Goal: Transaction & Acquisition: Purchase product/service

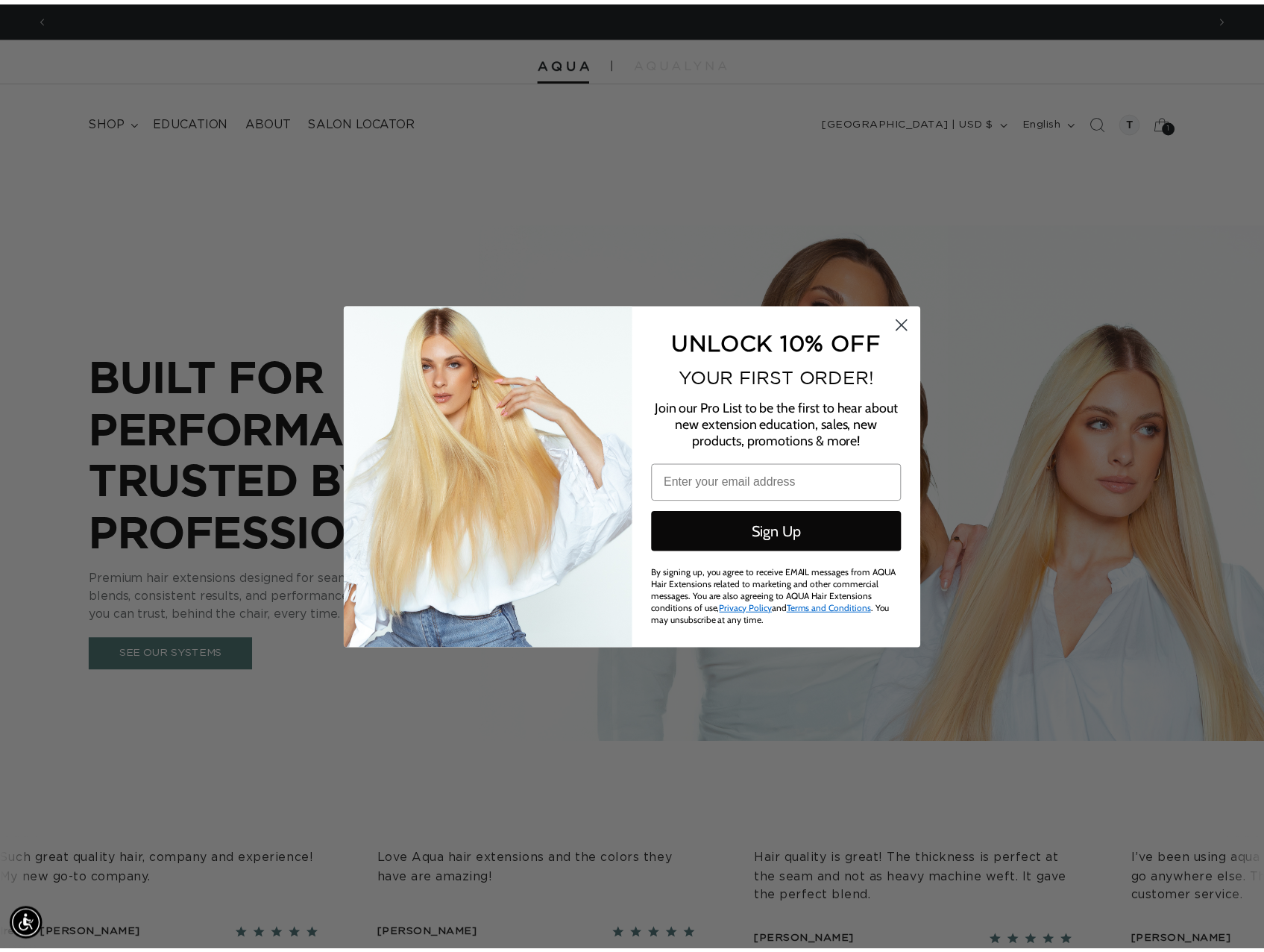
scroll to position [0, 1170]
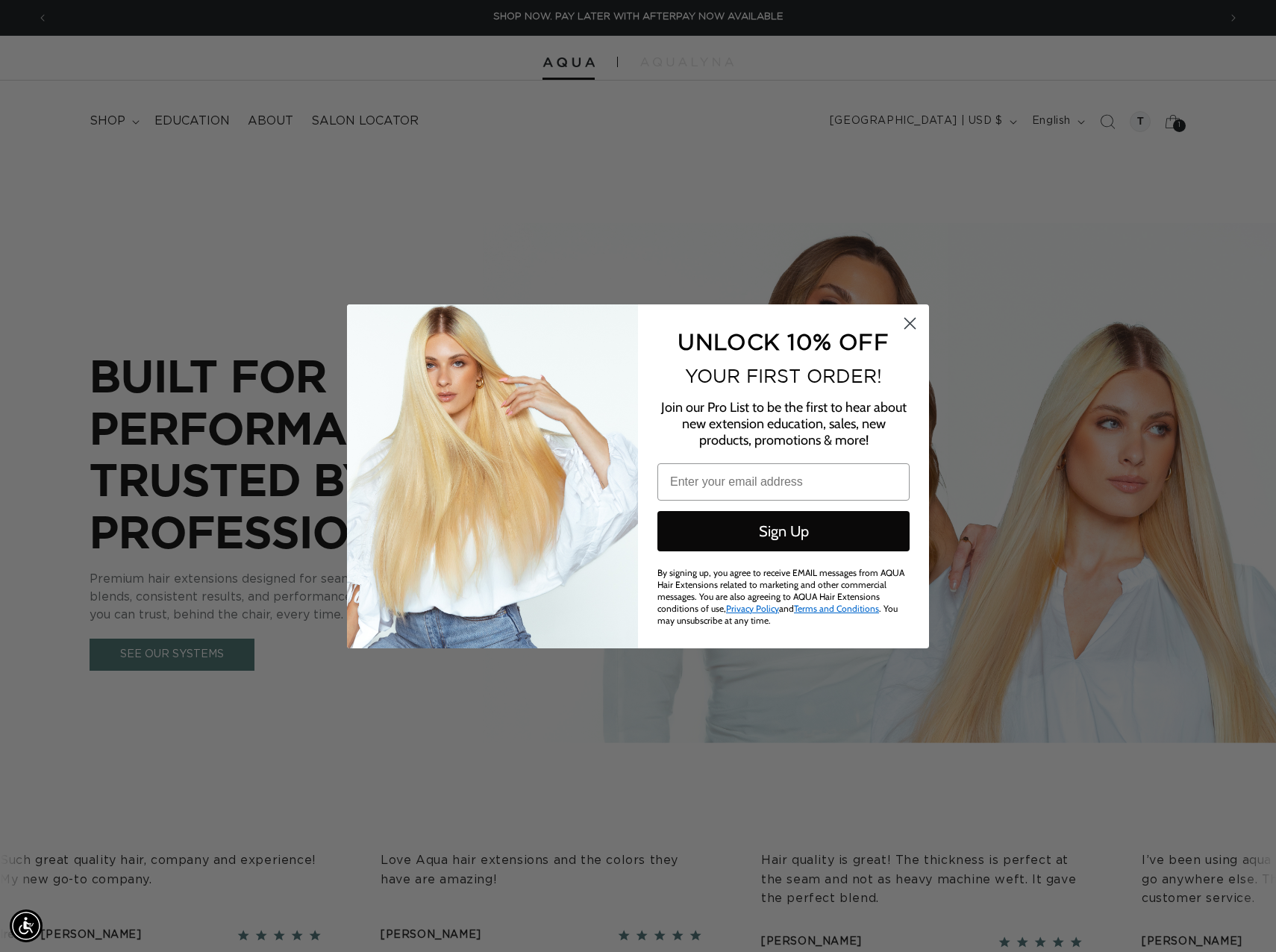
click at [908, 325] on icon "Close dialog" at bounding box center [910, 322] width 10 height 10
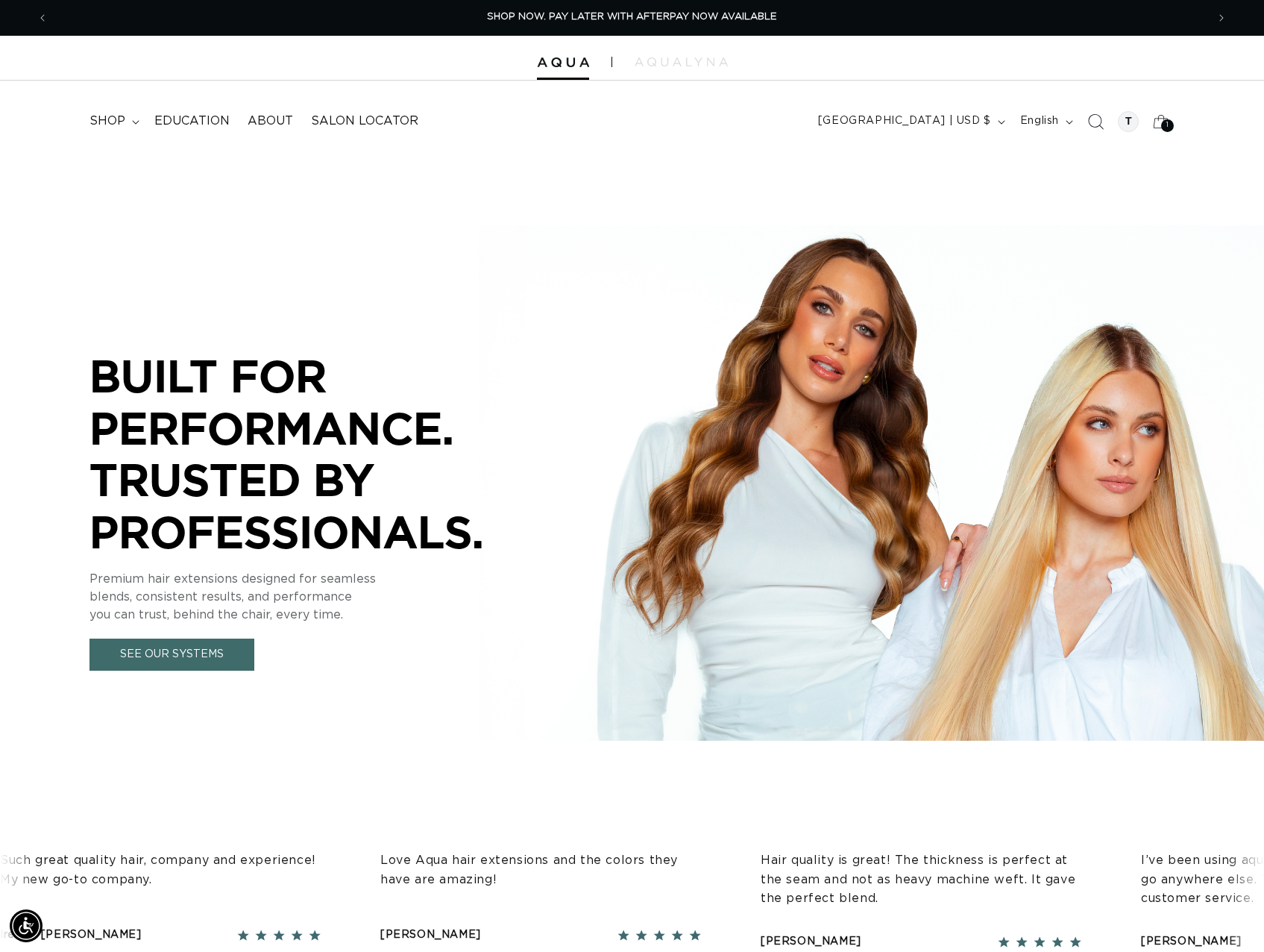
click at [1100, 123] on icon "Search" at bounding box center [1095, 121] width 16 height 16
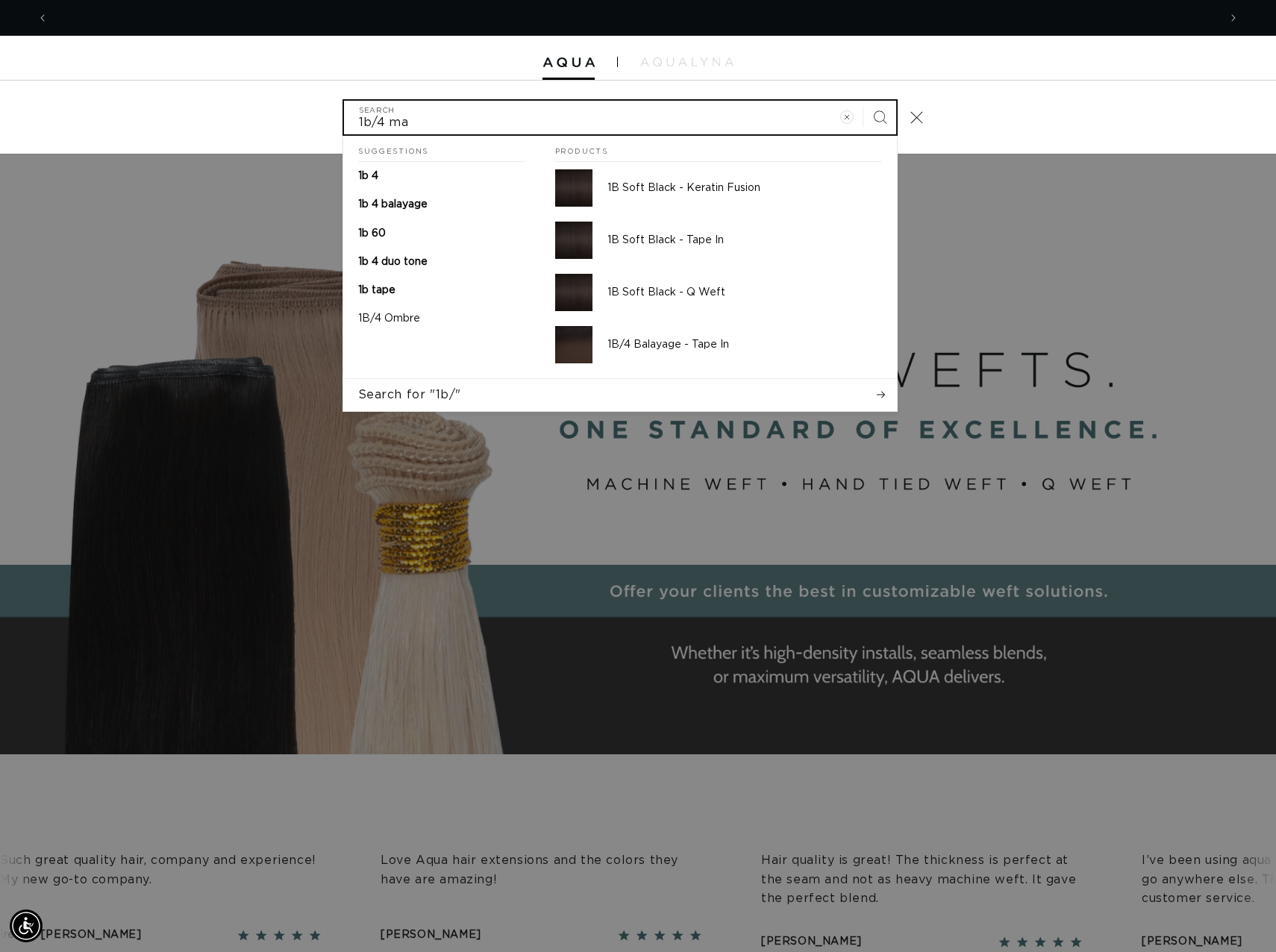
scroll to position [0, 0]
type input "1b/4 machine"
click at [863, 101] on button "Search" at bounding box center [880, 117] width 33 height 33
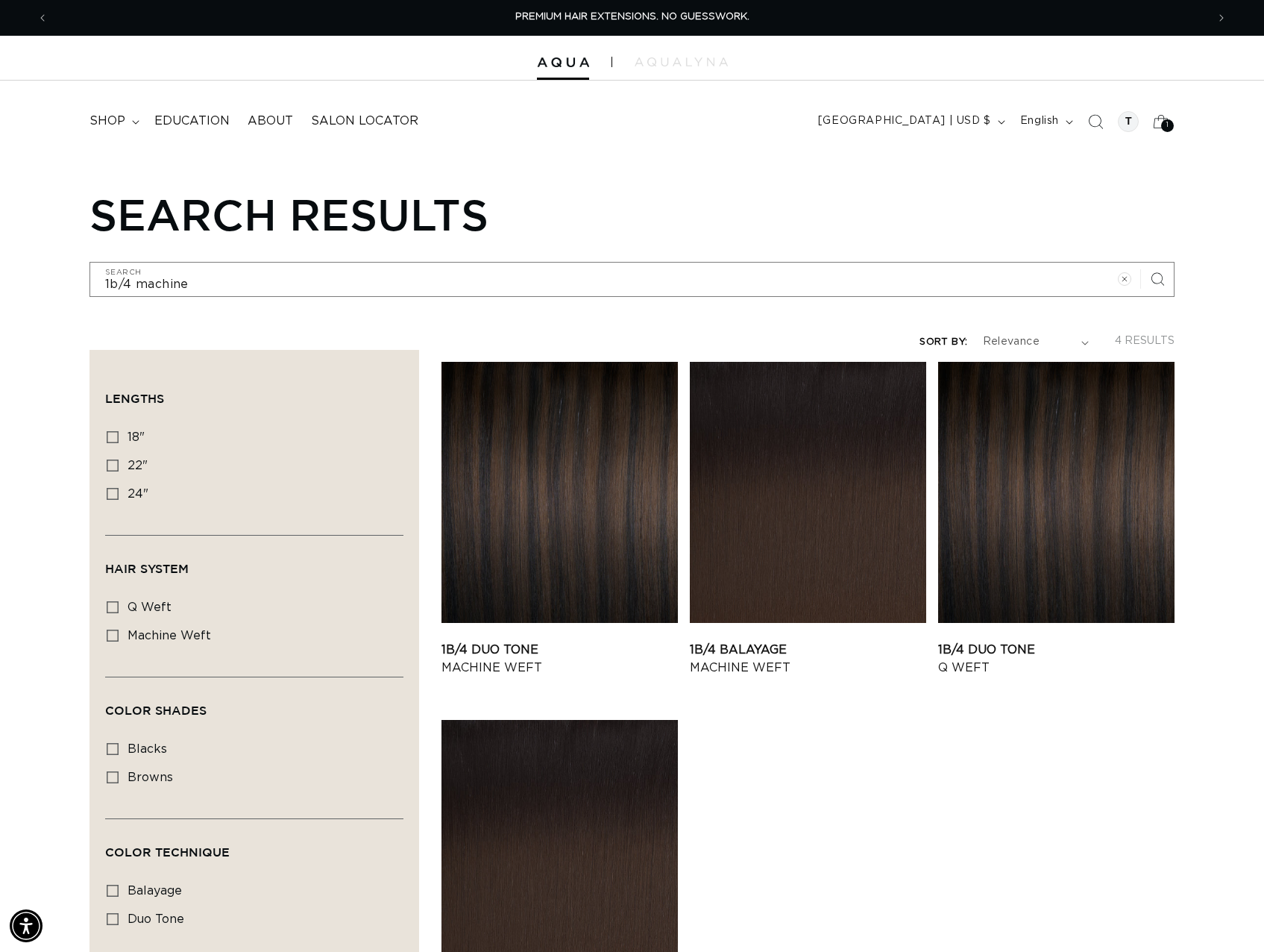
scroll to position [0, 1159]
click at [583, 641] on link "1B/4 Duo Tone Machine Weft" at bounding box center [559, 659] width 236 height 36
click at [792, 641] on link "1B/4 Balayage Machine Weft" at bounding box center [808, 659] width 236 height 36
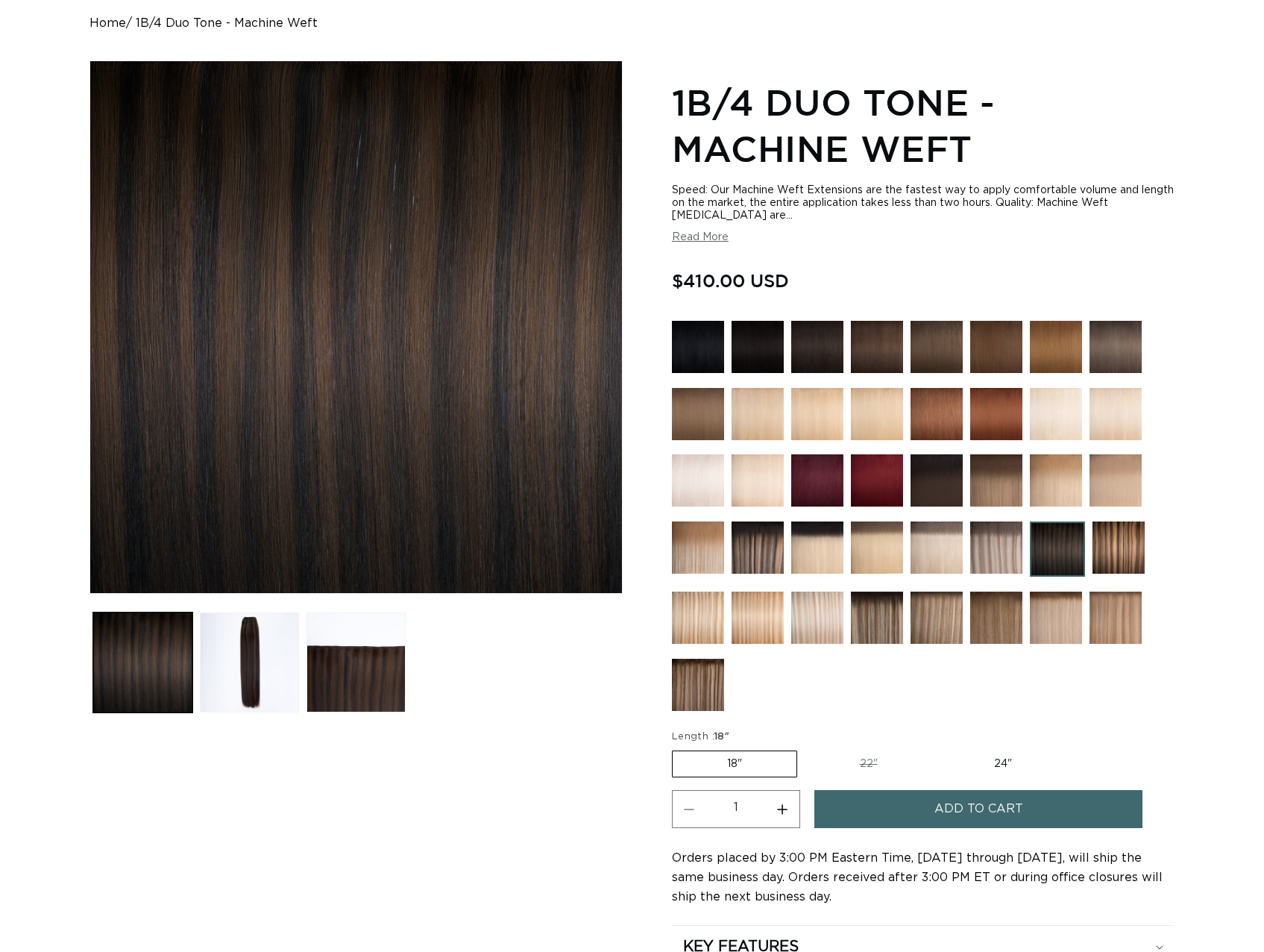
scroll to position [149, 0]
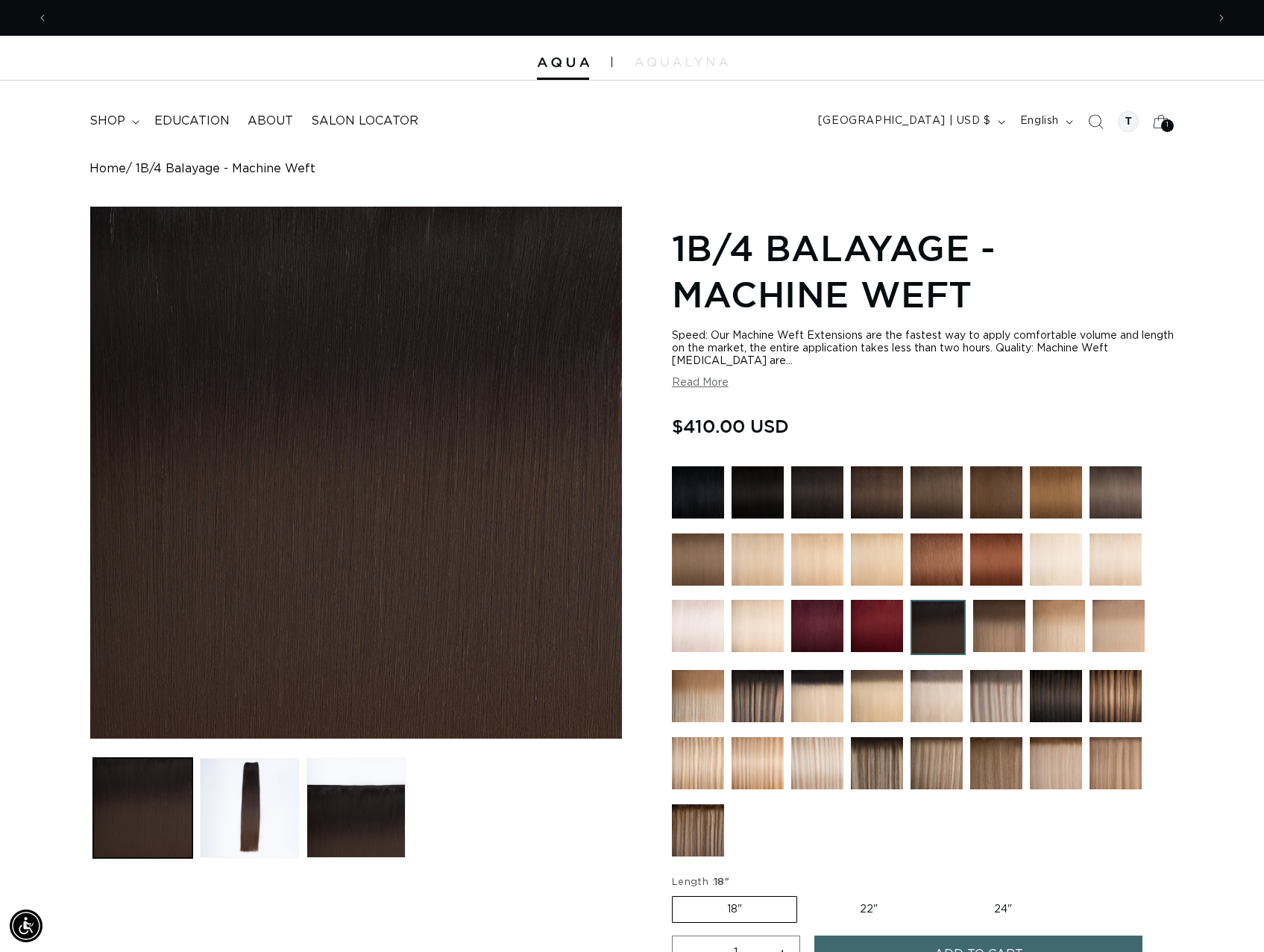
scroll to position [0, 1159]
